Goal: Task Accomplishment & Management: Use online tool/utility

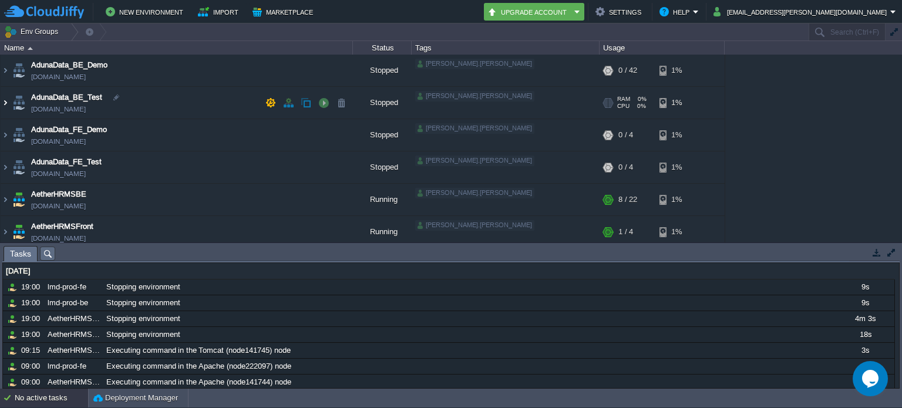
click at [7, 100] on img at bounding box center [5, 103] width 9 height 32
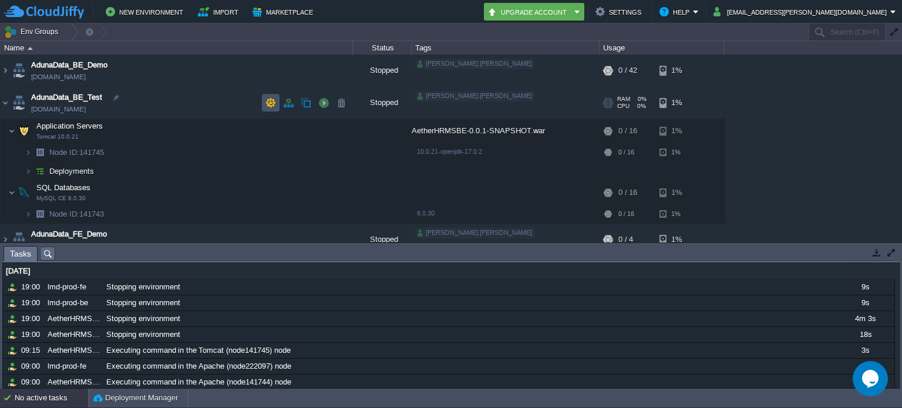
click at [269, 103] on button "button" at bounding box center [271, 103] width 11 height 11
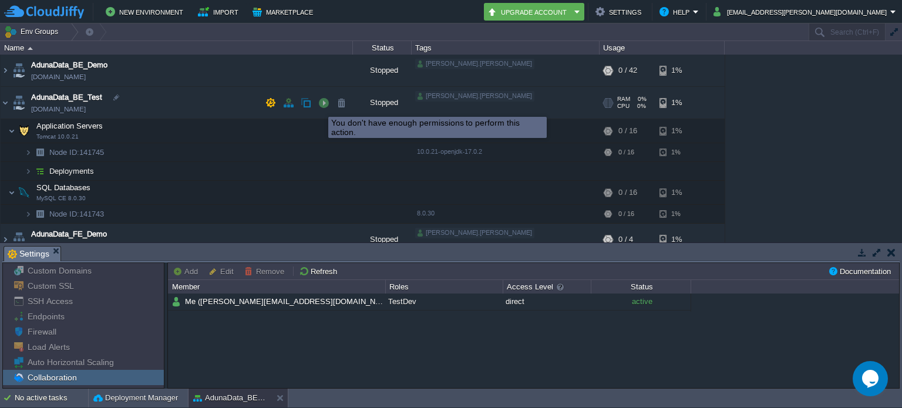
click at [322, 106] on button "button" at bounding box center [323, 103] width 11 height 11
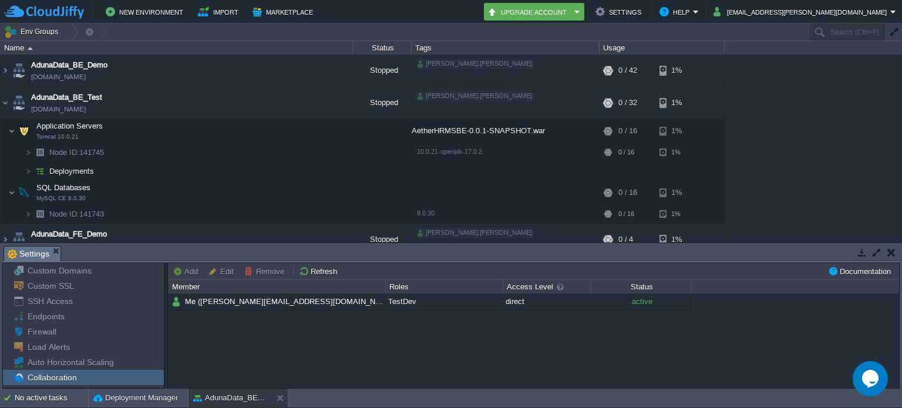
click at [131, 179] on td "Deployments" at bounding box center [177, 171] width 352 height 19
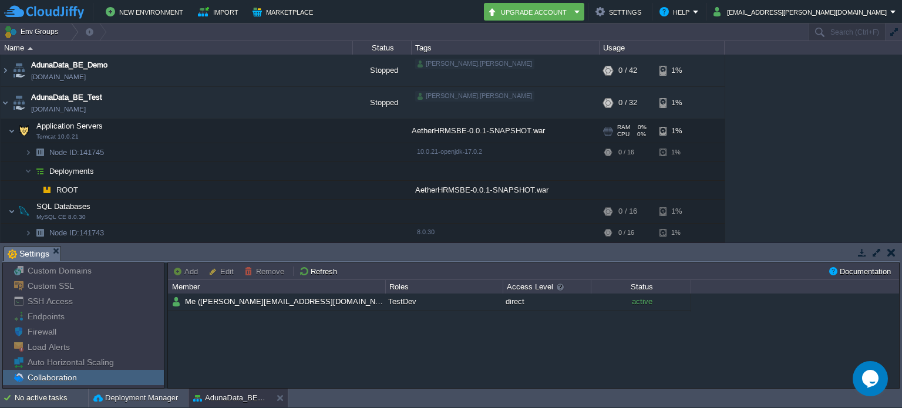
click at [232, 123] on td "Application Servers Tomcat 10.0.21" at bounding box center [177, 131] width 352 height 24
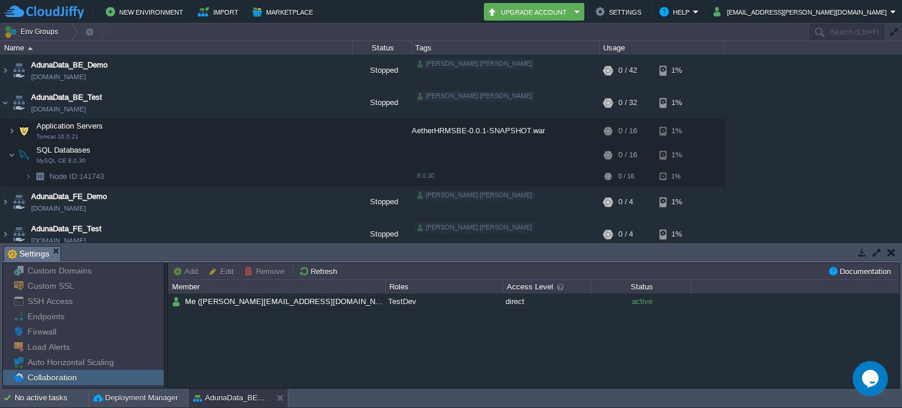
click at [745, 154] on div "AdunaData_BE_Demo [DOMAIN_NAME] Stopped [PERSON_NAME].[PERSON_NAME] + Add to En…" at bounding box center [451, 149] width 902 height 188
click at [841, 15] on button "[EMAIL_ADDRESS][PERSON_NAME][DOMAIN_NAME]" at bounding box center [802, 12] width 177 height 14
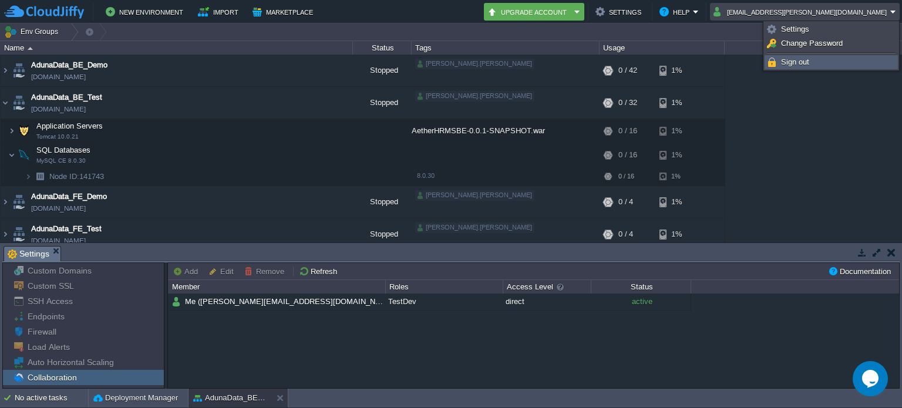
click at [808, 65] on span "Sign out" at bounding box center [795, 62] width 28 height 9
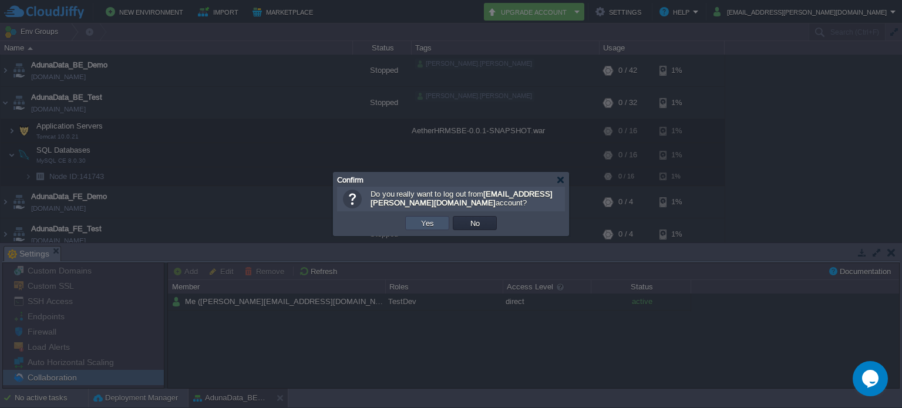
click at [423, 222] on button "Yes" at bounding box center [428, 223] width 20 height 11
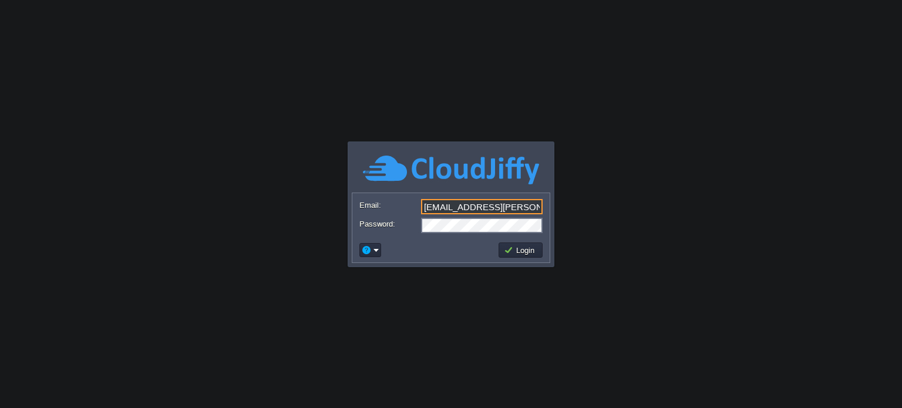
click at [503, 201] on input "[EMAIL_ADDRESS][PERSON_NAME][DOMAIN_NAME]" at bounding box center [482, 206] width 122 height 15
type input "saurabh.pawar@aetherti.com"
click at [535, 248] on button "Login" at bounding box center [521, 250] width 34 height 11
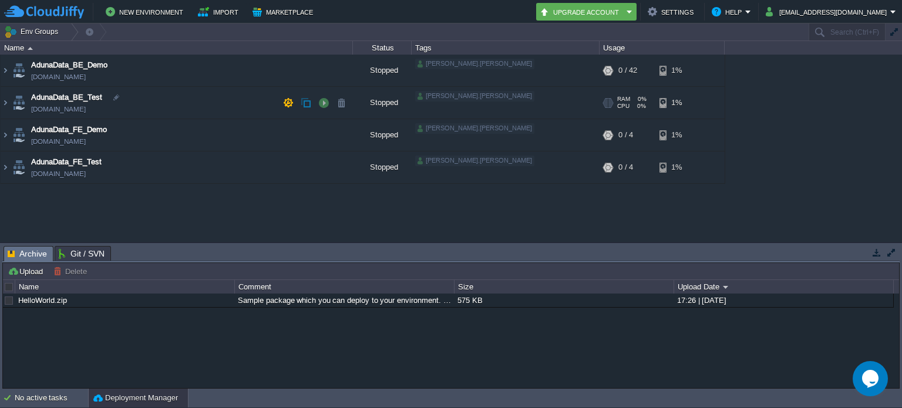
click at [12, 104] on img at bounding box center [19, 103] width 16 height 32
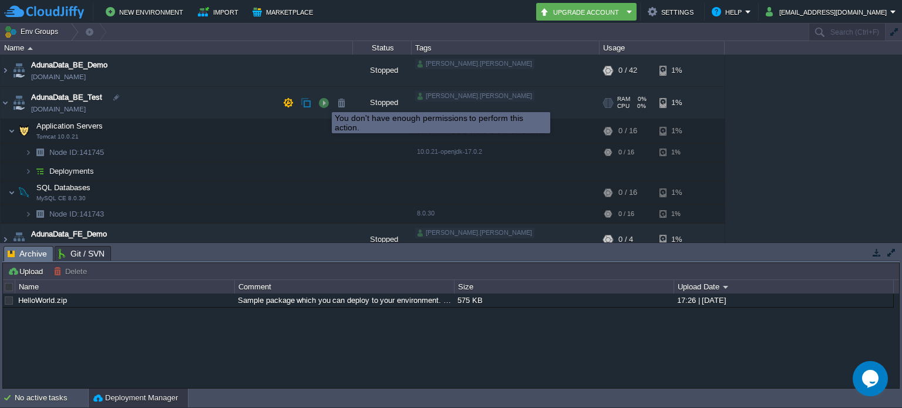
click at [323, 103] on button "button" at bounding box center [323, 103] width 11 height 11
